Goal: Find specific page/section: Find specific page/section

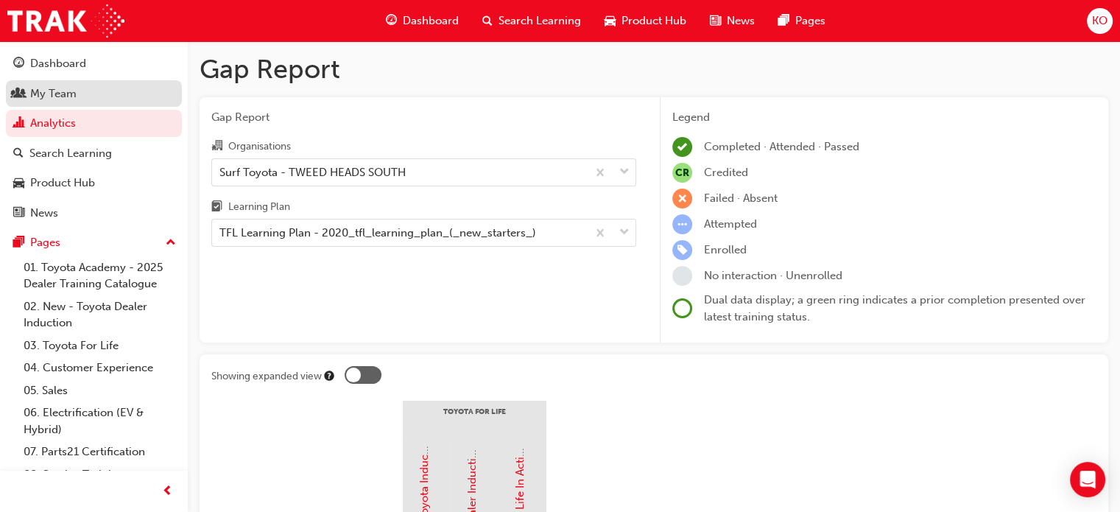
click at [126, 96] on div "My Team" at bounding box center [93, 94] width 161 height 18
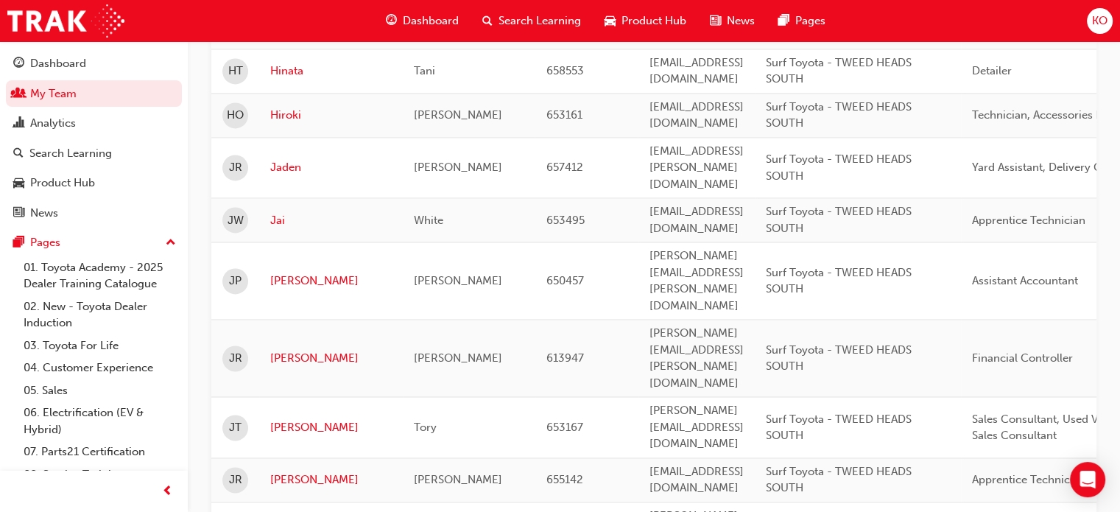
scroll to position [2192, 0]
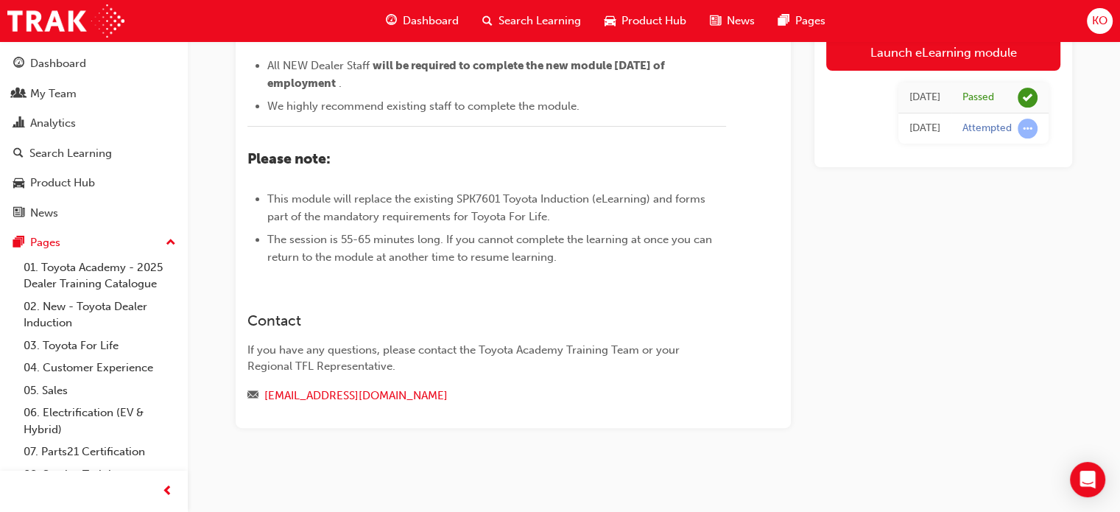
scroll to position [667, 0]
click at [127, 94] on div "My Team" at bounding box center [93, 94] width 161 height 18
